Goal: Find specific page/section: Find specific page/section

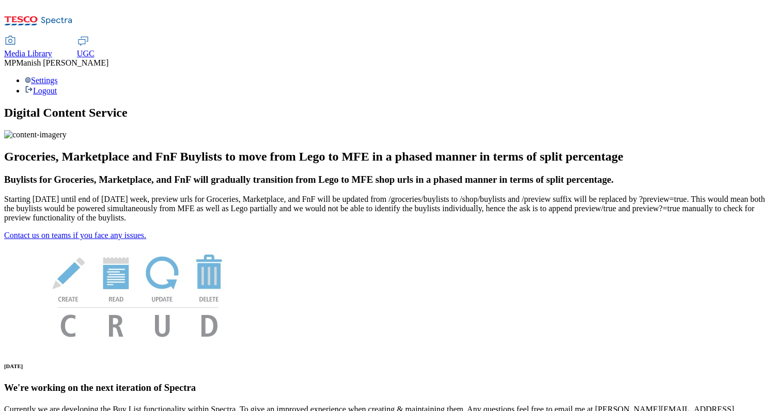
click at [95, 49] on span "UGC" at bounding box center [86, 53] width 18 height 9
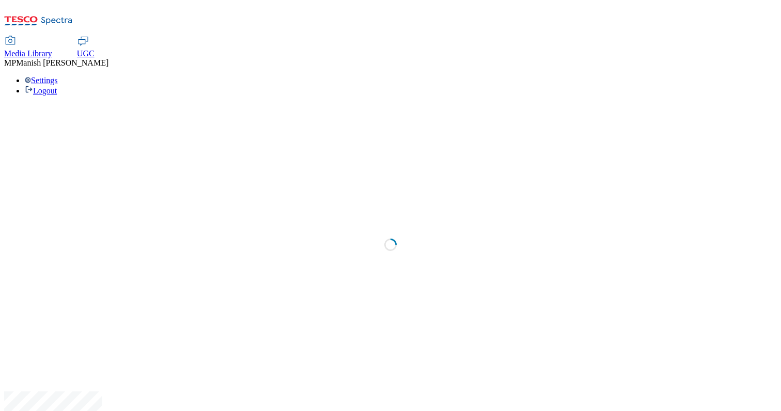
click at [52, 49] on div "Media Library" at bounding box center [28, 53] width 48 height 9
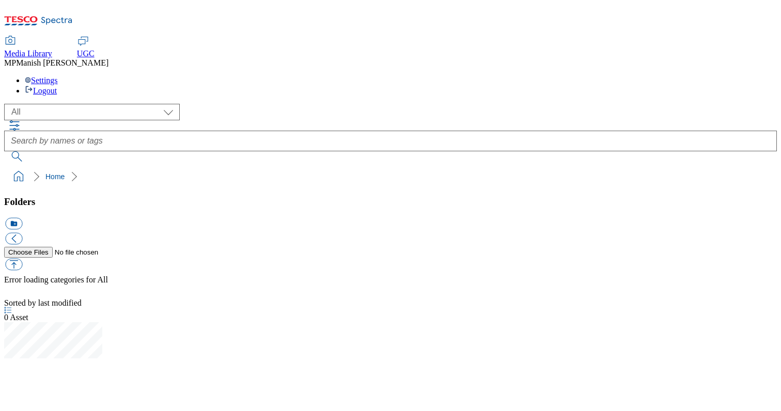
click at [56, 104] on select "All GHS Marketing UK MCA CZ Test" at bounding box center [92, 112] width 176 height 17
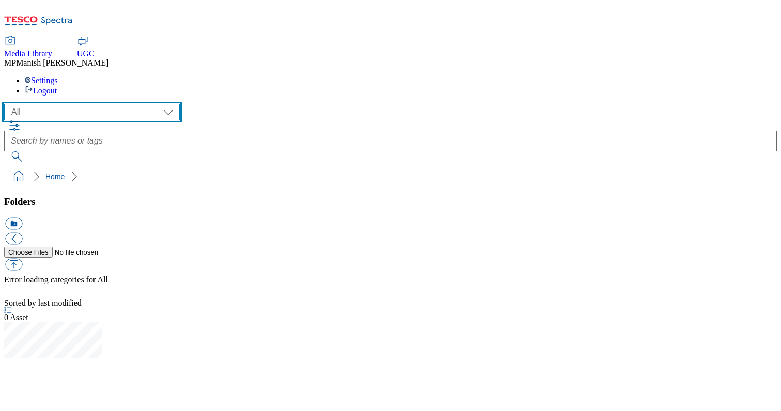
click at [7, 104] on select "All GHS Marketing UK MCA CZ Test" at bounding box center [92, 112] width 176 height 17
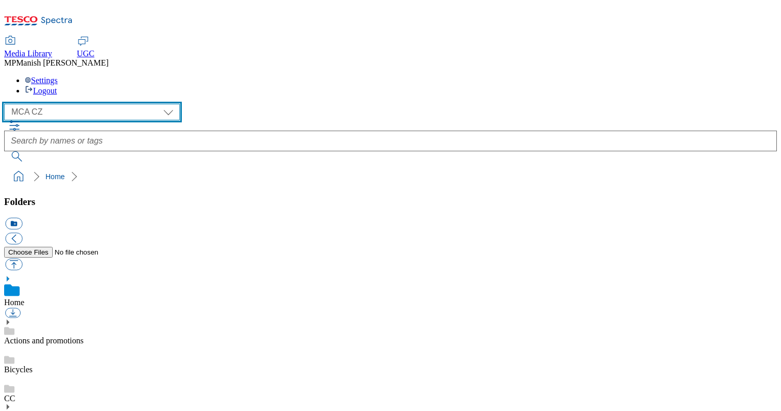
click at [56, 104] on select "All GHS Marketing UK MCA CZ Test" at bounding box center [92, 112] width 176 height 17
select select "flare-ghs-mktg"
click at [7, 104] on select "All GHS Marketing UK MCA CZ Test" at bounding box center [92, 112] width 176 height 17
click at [66, 104] on select "All GHS Marketing UK MCA CZ Test" at bounding box center [92, 112] width 176 height 17
click at [89, 104] on select "All GHS Marketing UK MCA CZ Test" at bounding box center [92, 112] width 176 height 17
